Goal: Task Accomplishment & Management: Manage account settings

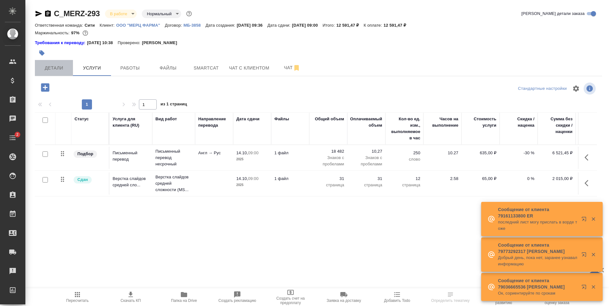
click at [61, 62] on button "Детали" at bounding box center [54, 68] width 38 height 16
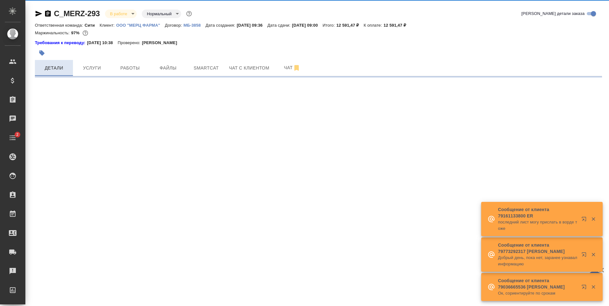
select select "RU"
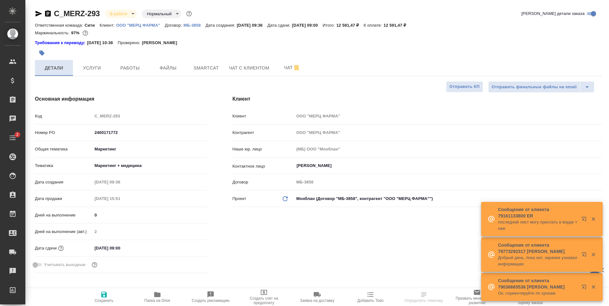
type textarea "x"
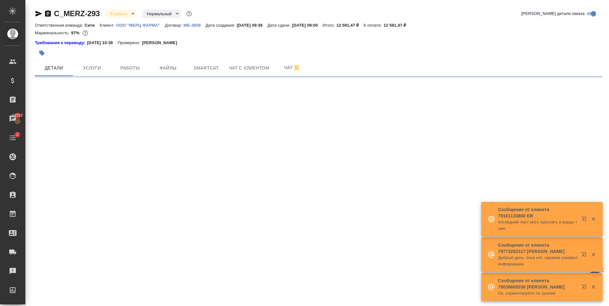
select select "RU"
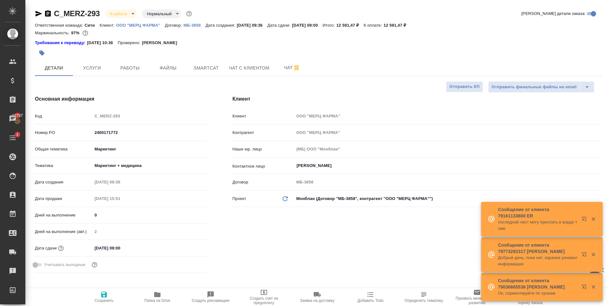
type textarea "x"
click at [121, 247] on input "14.10.2025 09:00" at bounding box center [121, 247] width 56 height 9
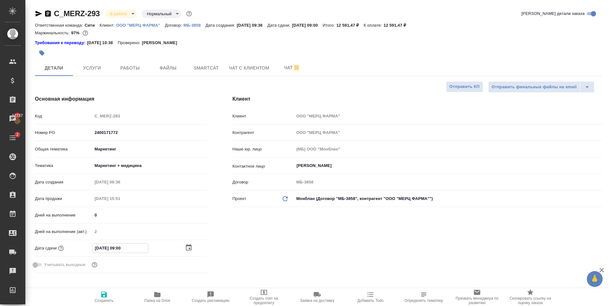
type input "14.10.2025 00:0_"
type textarea "x"
type input "14.10.2025 00:__"
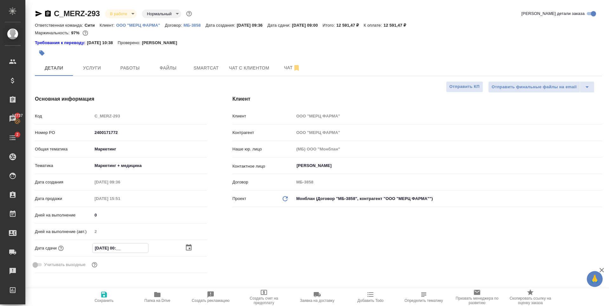
type textarea "x"
type input "14.10.2025 10:0_"
type textarea "x"
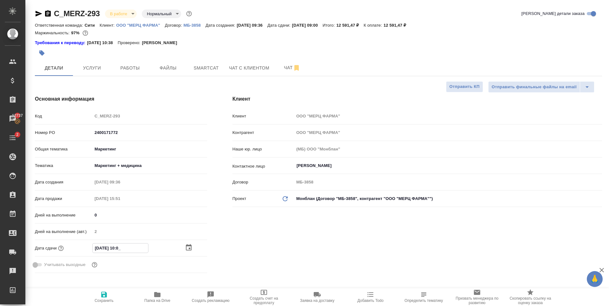
type textarea "x"
type input "14.10.2025 14:00"
type textarea "x"
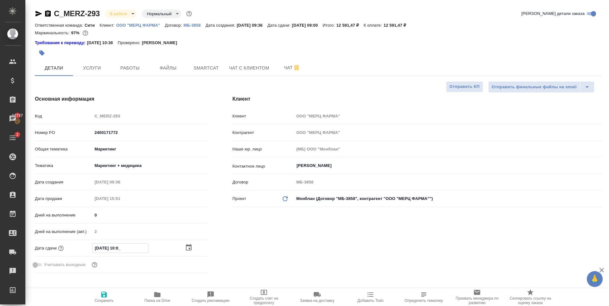
type textarea "x"
type input "14.10.2025 14:00"
click at [255, 231] on div "Клиент Клиент ООО "МЕРЦ ФАРМА" Контрагент ООО "МЕРЦ ФАРМА" Наше юр. лицо (МБ) О…" at bounding box center [417, 186] width 395 height 206
click at [106, 294] on icon "button" at bounding box center [104, 295] width 6 height 6
type textarea "x"
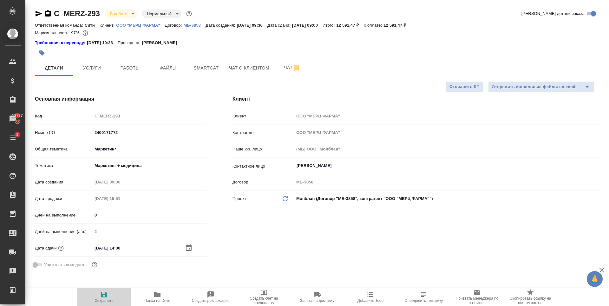
type textarea "x"
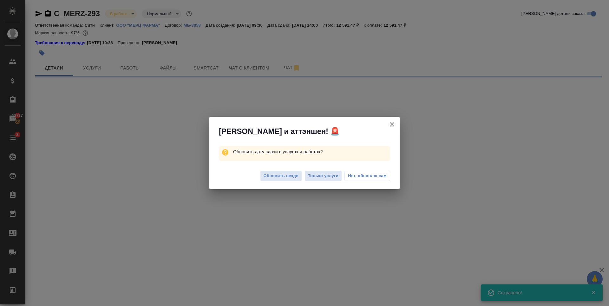
select select "RU"
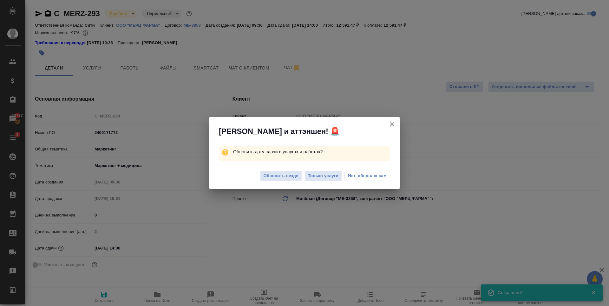
type textarea "x"
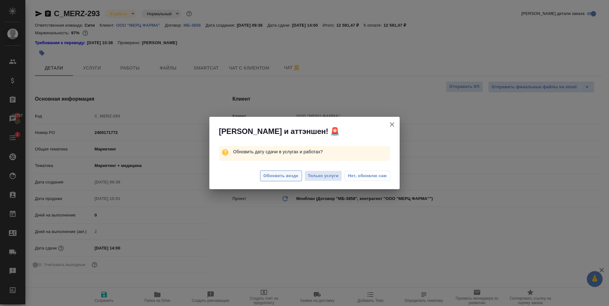
click at [275, 181] on button "Обновить везде" at bounding box center [281, 175] width 42 height 11
type textarea "x"
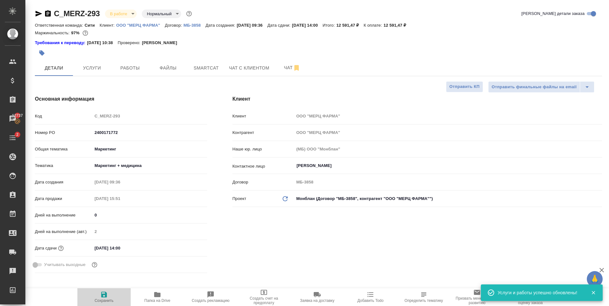
click at [100, 296] on icon "button" at bounding box center [104, 295] width 8 height 8
type textarea "x"
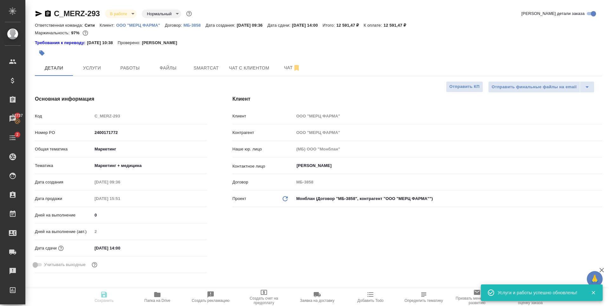
type textarea "x"
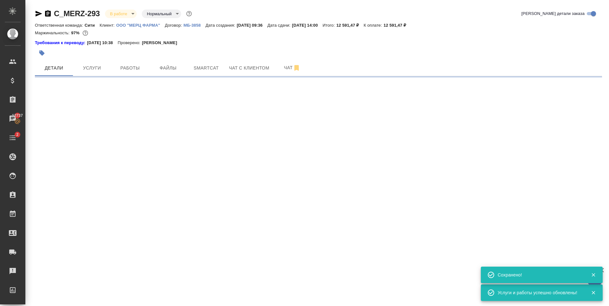
select select "RU"
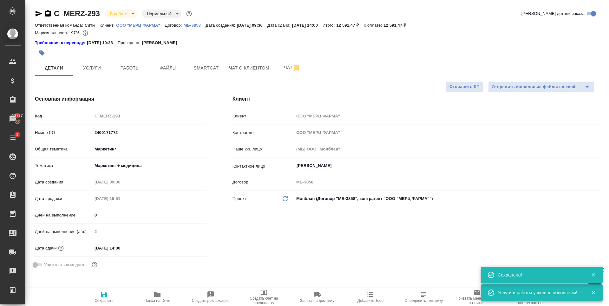
type textarea "x"
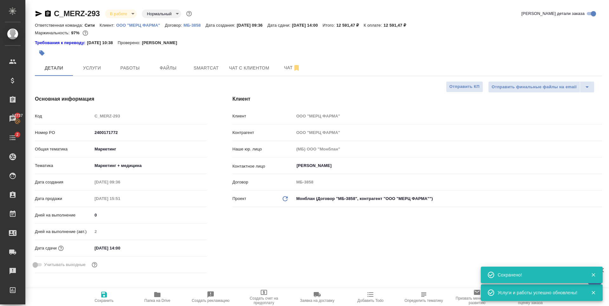
type textarea "x"
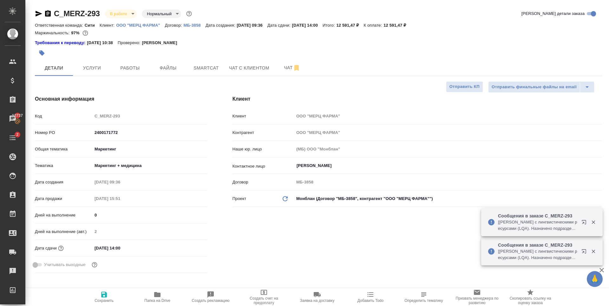
type textarea "x"
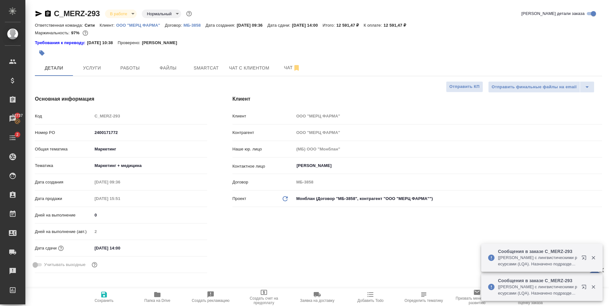
type textarea "x"
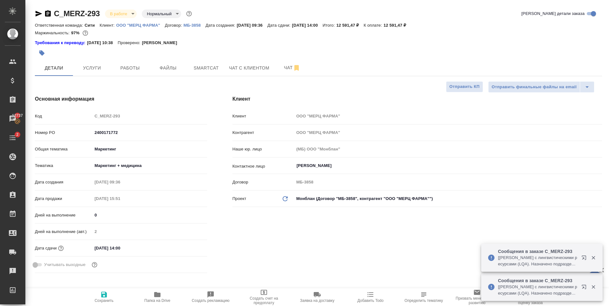
type textarea "x"
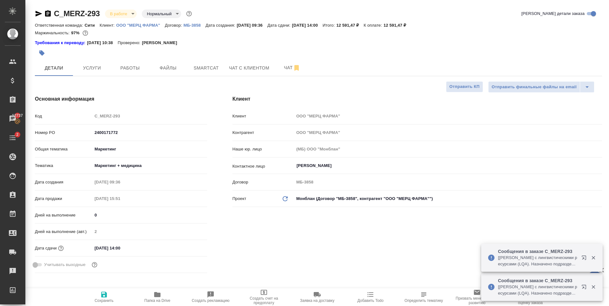
type textarea "x"
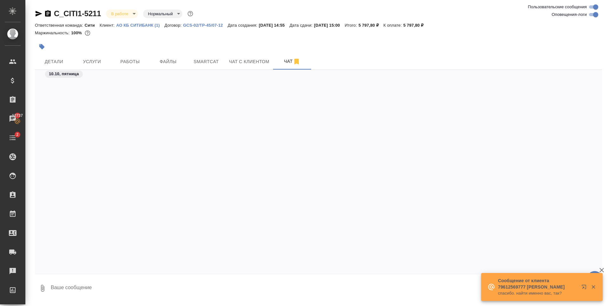
scroll to position [1279, 0]
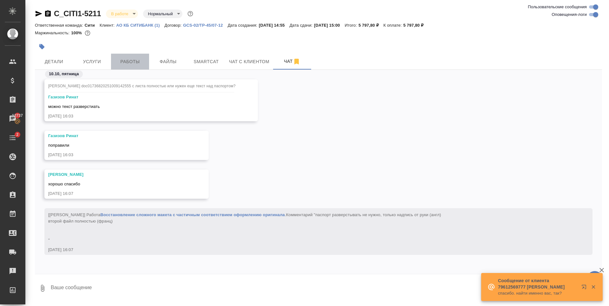
click at [117, 59] on span "Работы" at bounding box center [130, 62] width 30 height 8
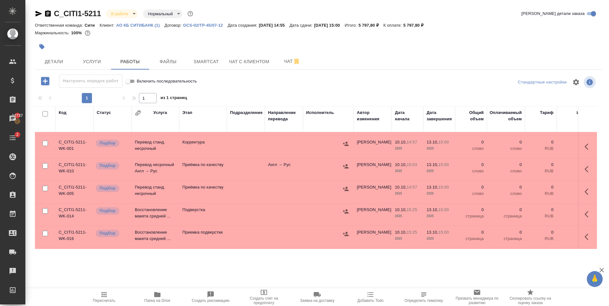
scroll to position [310, 0]
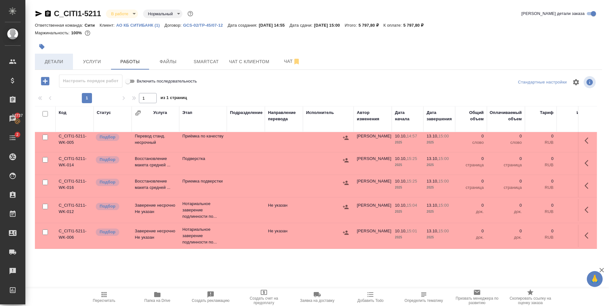
click at [63, 60] on span "Детали" at bounding box center [54, 62] width 30 height 8
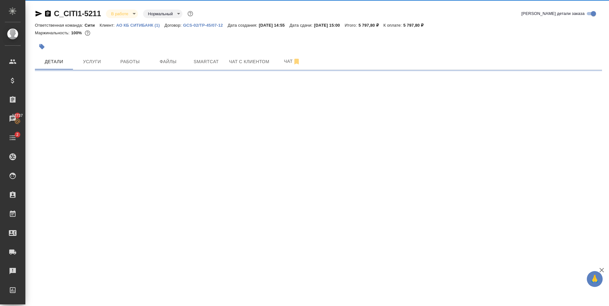
select select "RU"
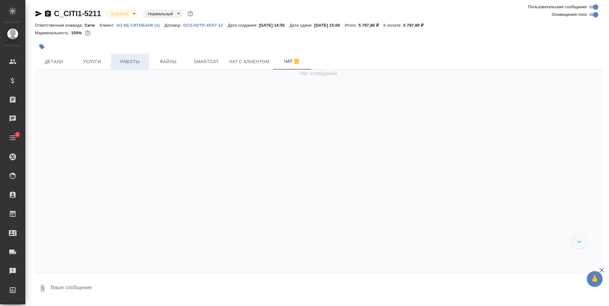
click at [122, 63] on span "Работы" at bounding box center [130, 62] width 30 height 8
